Goal: Information Seeking & Learning: Learn about a topic

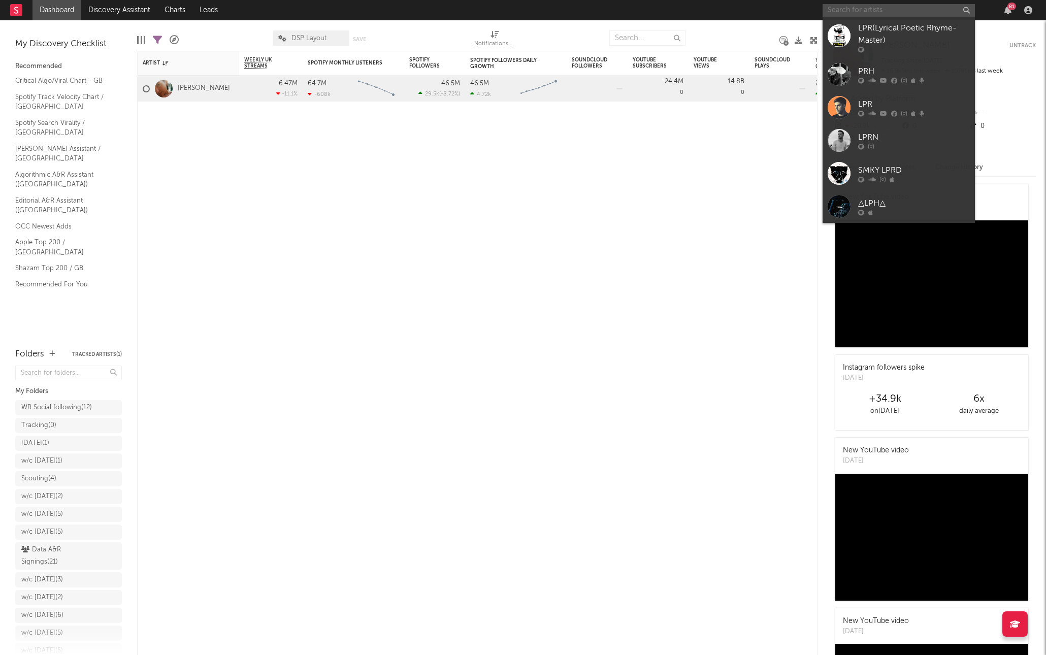
click at [872, 8] on input "text" at bounding box center [899, 10] width 152 height 13
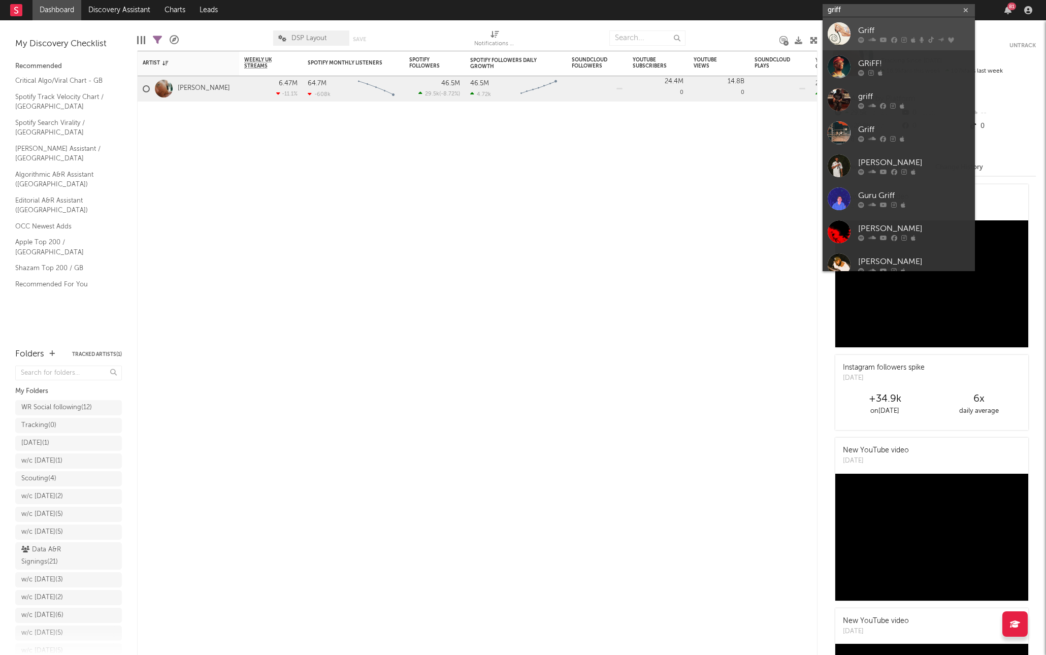
type input "griff"
click at [871, 30] on div "Griff" at bounding box center [914, 30] width 112 height 12
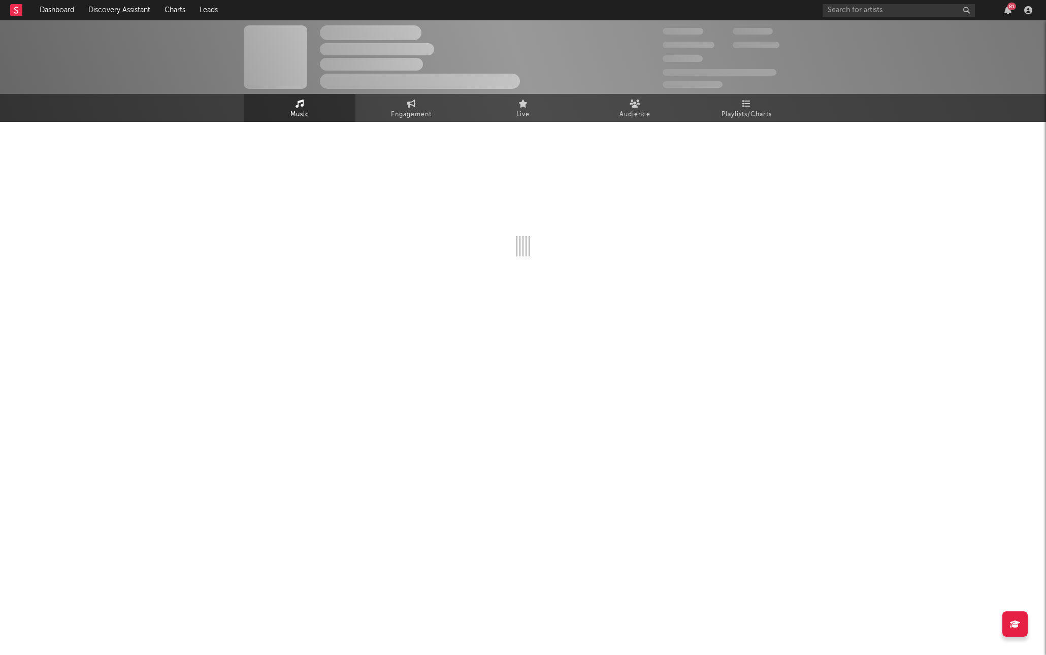
select select "6m"
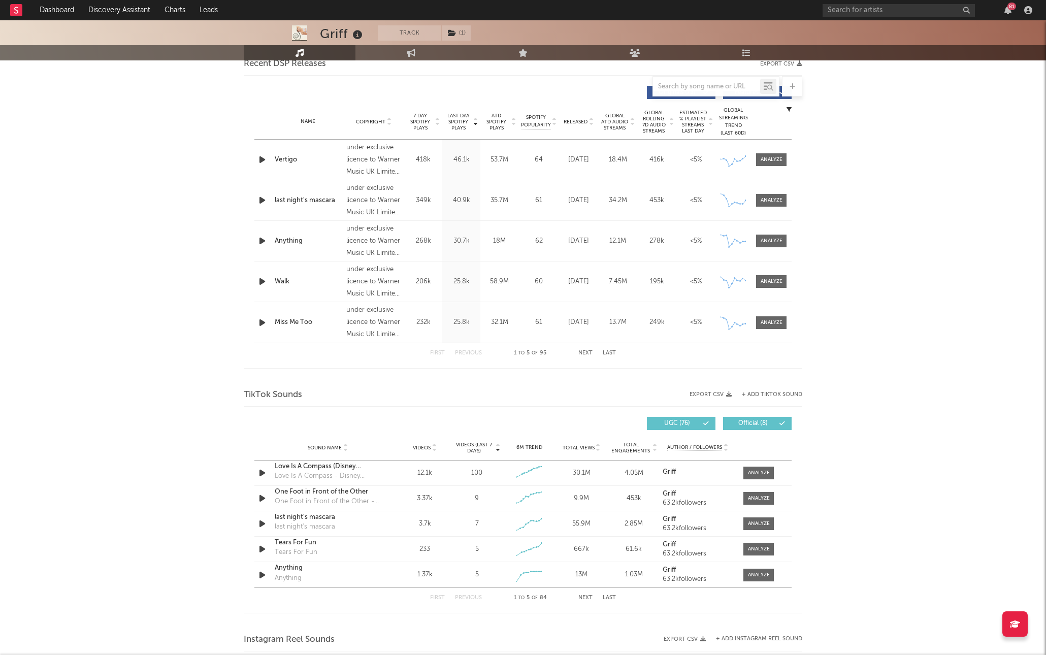
scroll to position [247, 0]
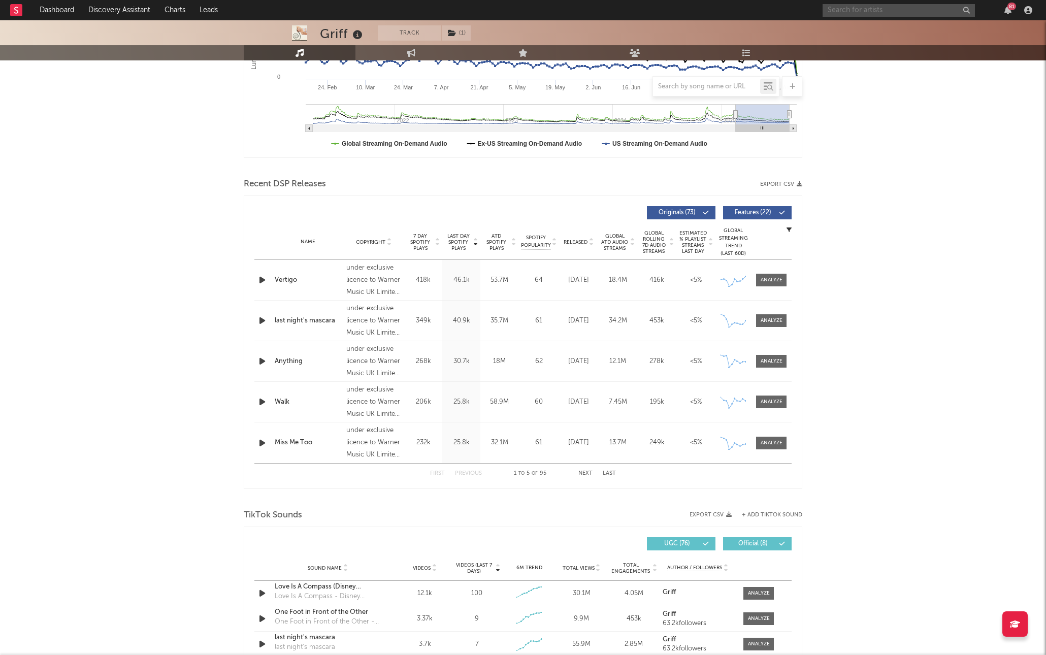
click at [860, 15] on input "text" at bounding box center [899, 10] width 152 height 13
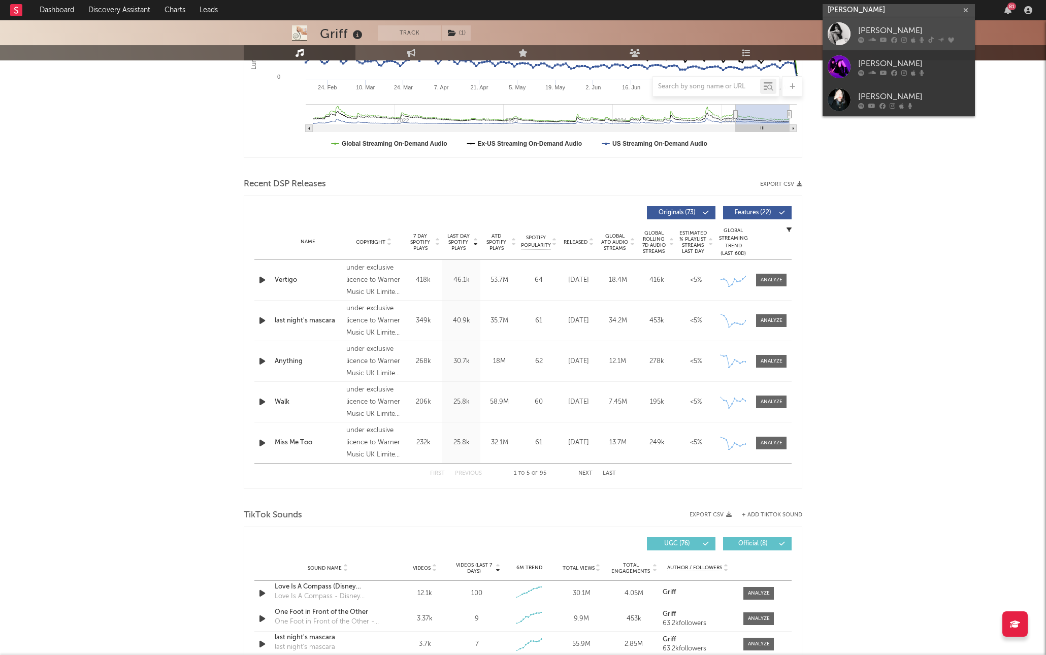
type input "[PERSON_NAME]"
click at [879, 32] on div "[PERSON_NAME]" at bounding box center [914, 30] width 112 height 12
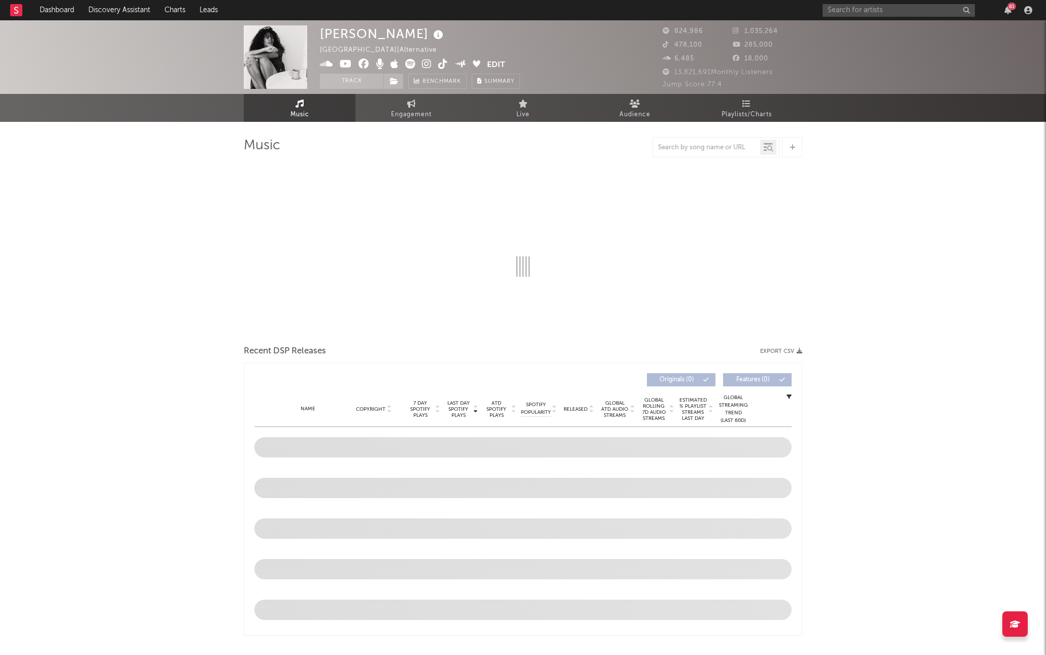
select select "6m"
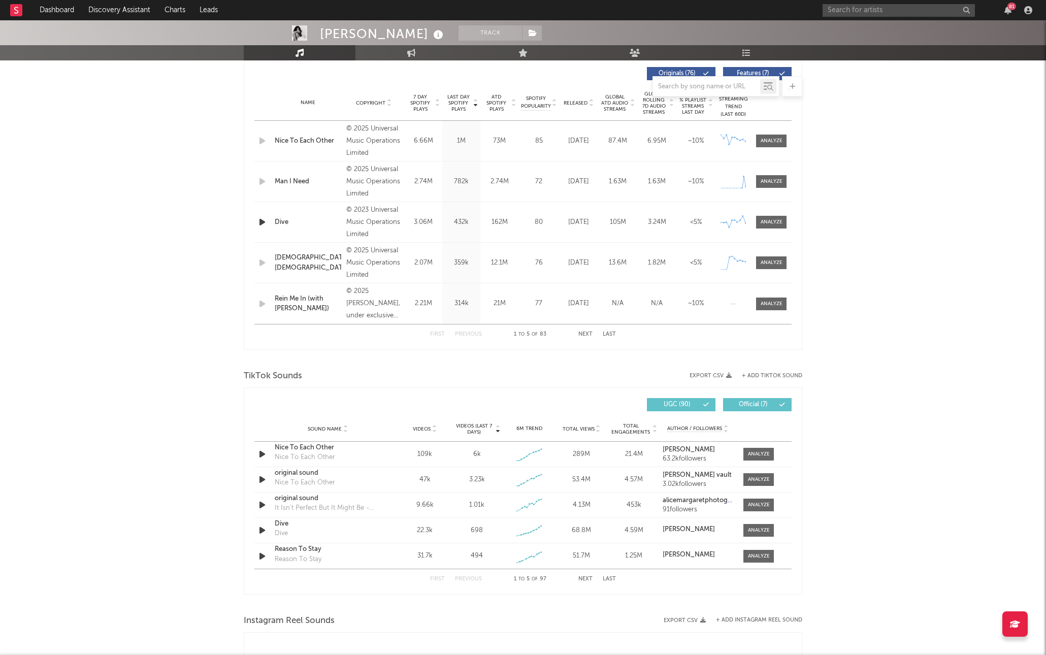
scroll to position [415, 0]
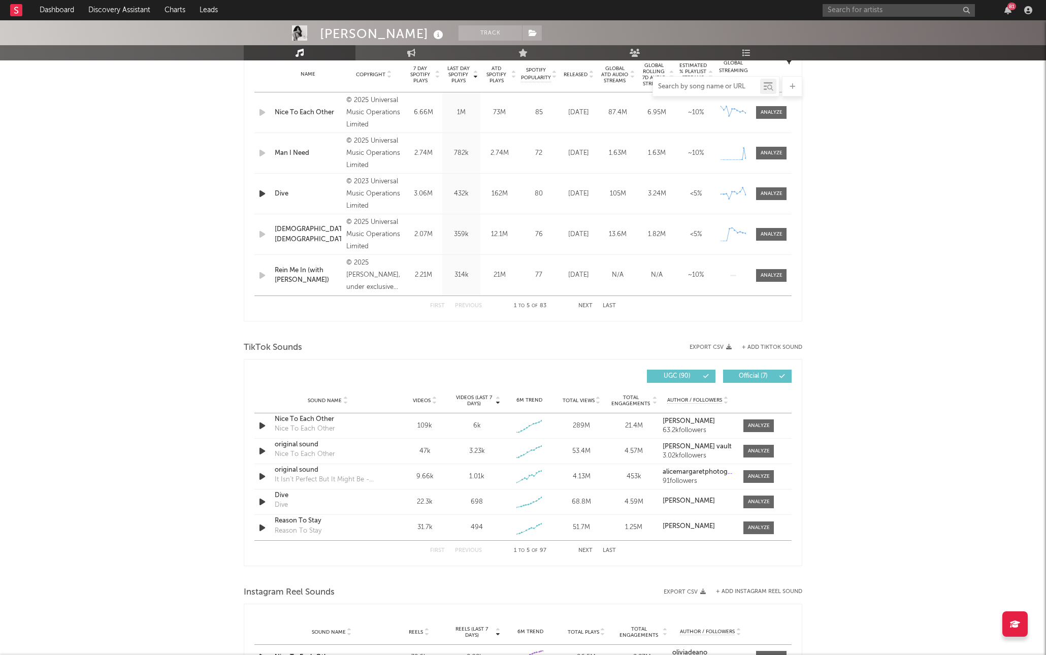
click at [691, 85] on input "text" at bounding box center [706, 87] width 107 height 8
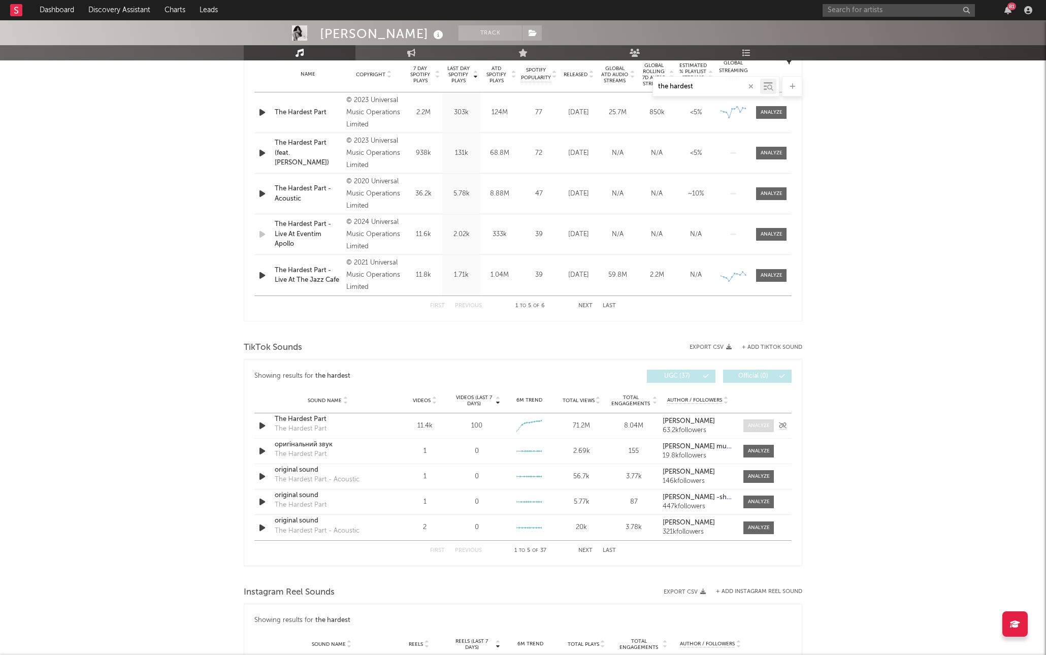
type input "the hardest"
drag, startPoint x: 754, startPoint y: 429, endPoint x: 745, endPoint y: 429, distance: 9.1
click at [753, 429] on div at bounding box center [759, 426] width 22 height 8
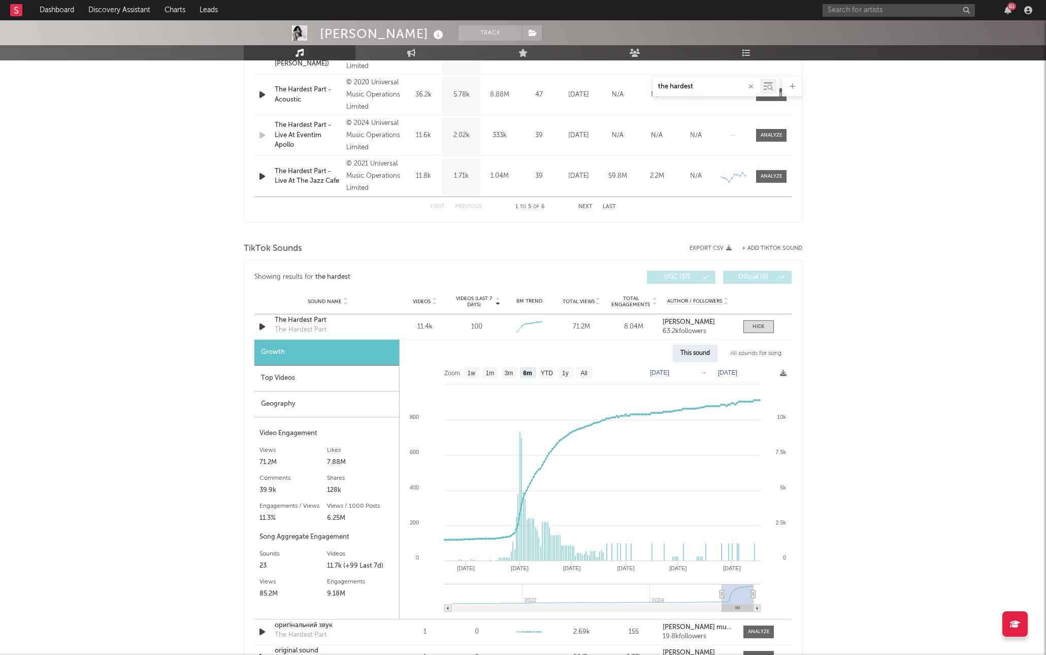
scroll to position [516, 0]
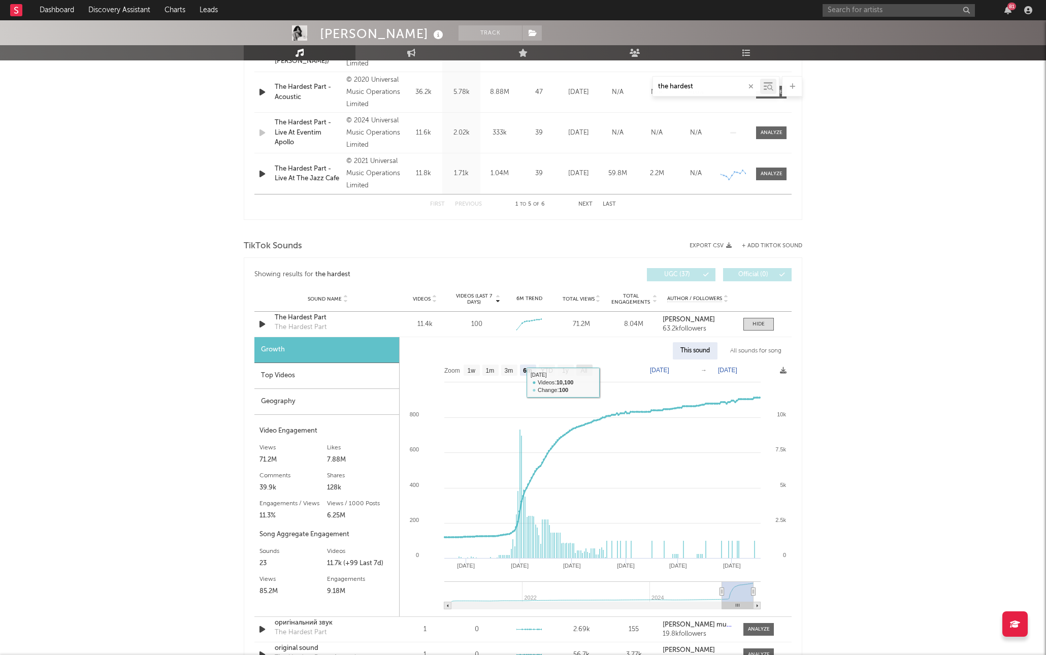
click at [580, 369] on rect at bounding box center [584, 370] width 16 height 11
select select "All"
type input "[DATE]"
